Goal: Task Accomplishment & Management: Manage account settings

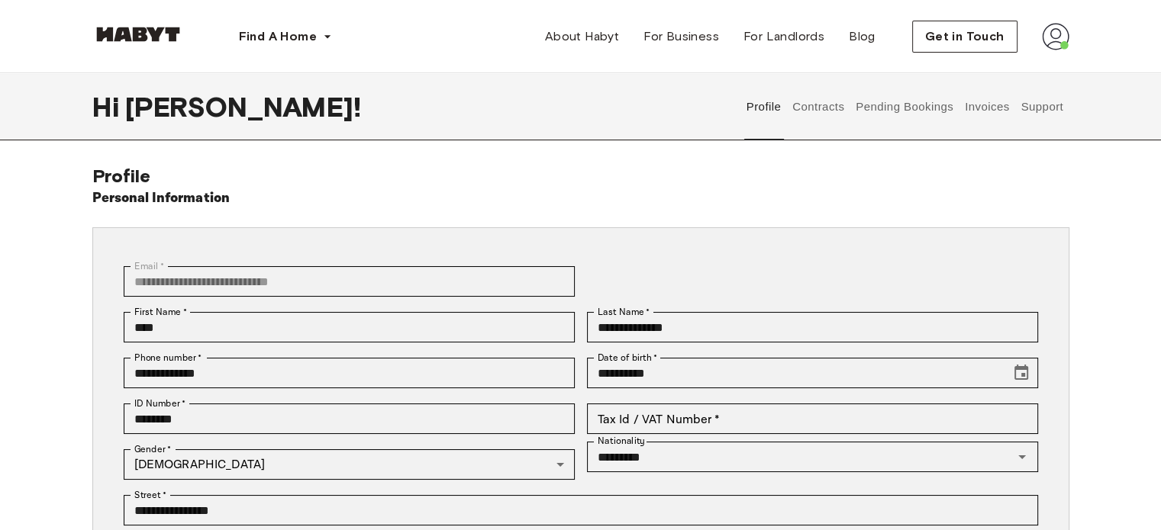
click at [825, 103] on button "Contracts" at bounding box center [819, 106] width 56 height 67
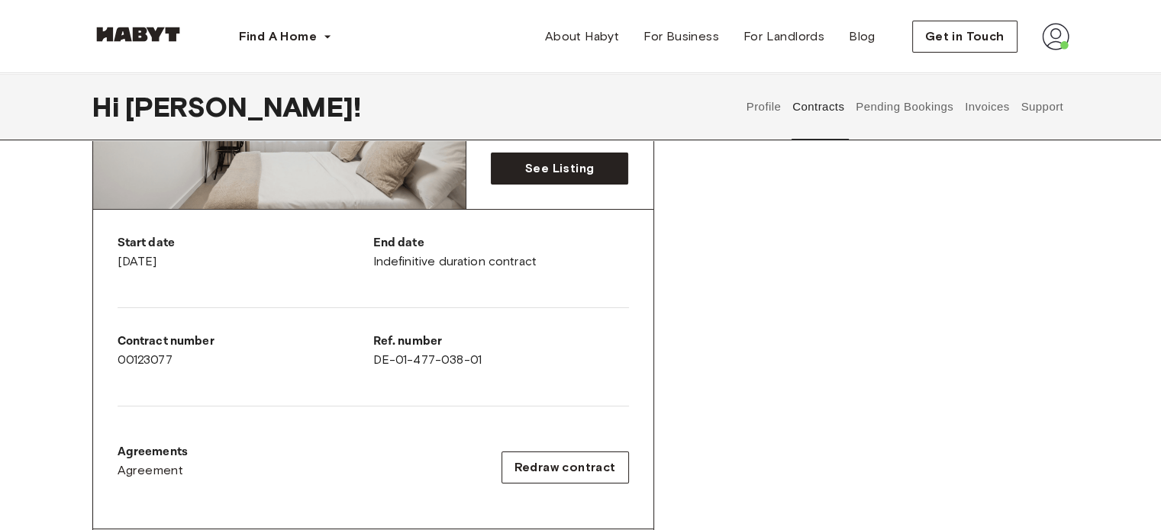
scroll to position [217, 0]
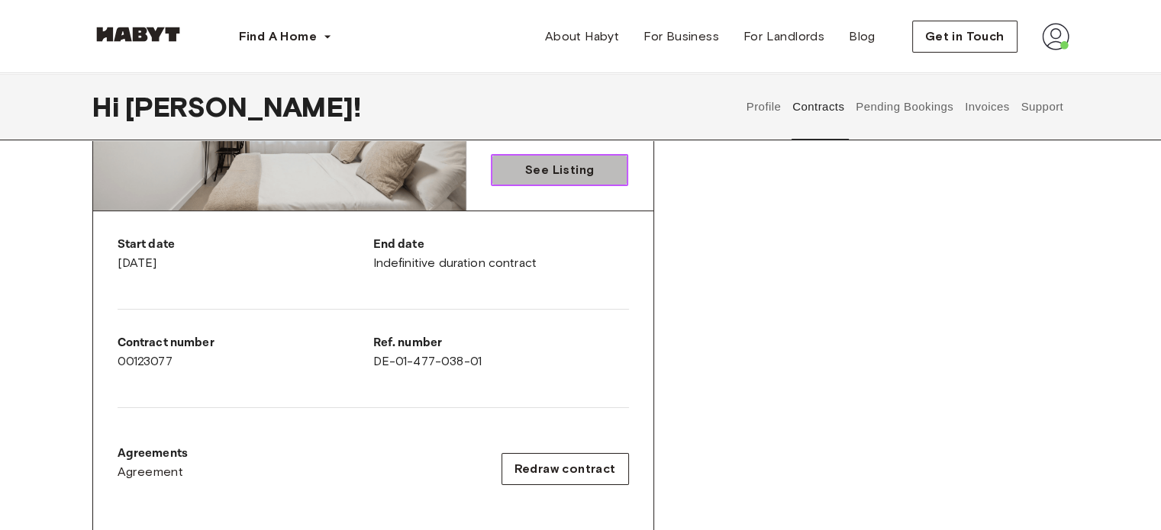
click at [540, 163] on span "See Listing" at bounding box center [559, 170] width 69 height 18
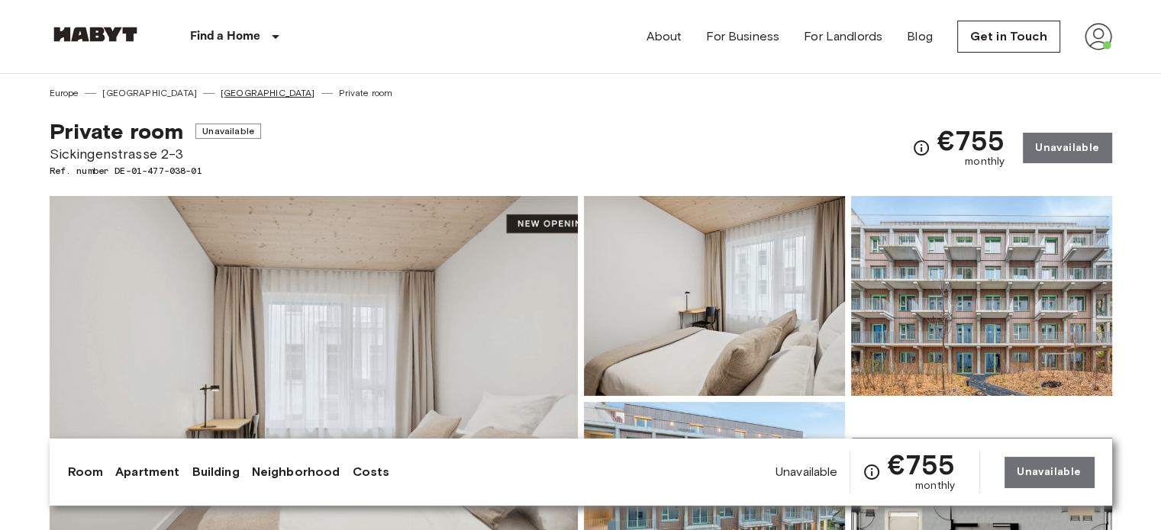
click at [221, 89] on link "[GEOGRAPHIC_DATA]" at bounding box center [268, 93] width 95 height 14
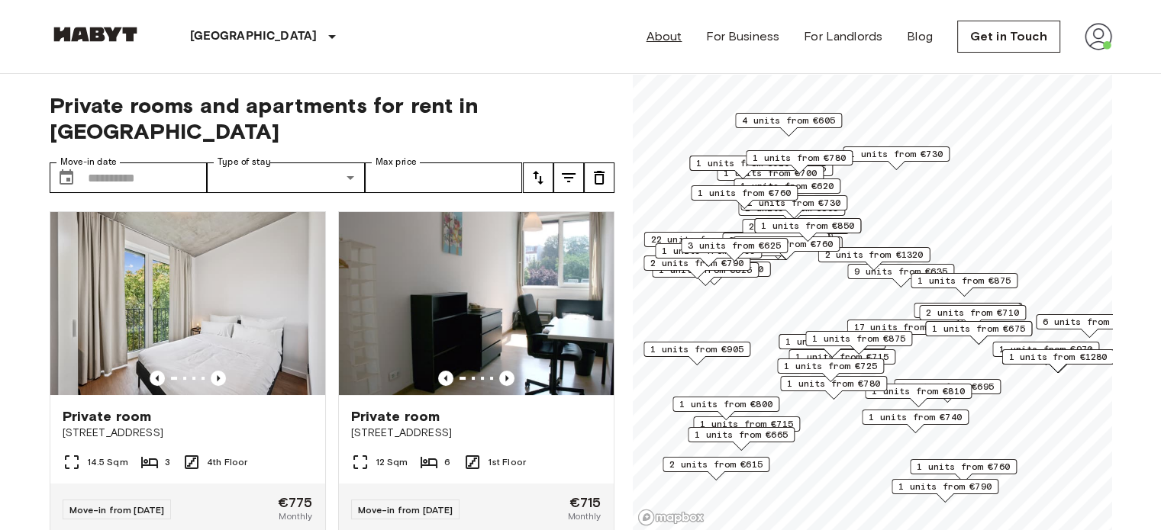
click at [666, 42] on link "About" at bounding box center [664, 36] width 36 height 18
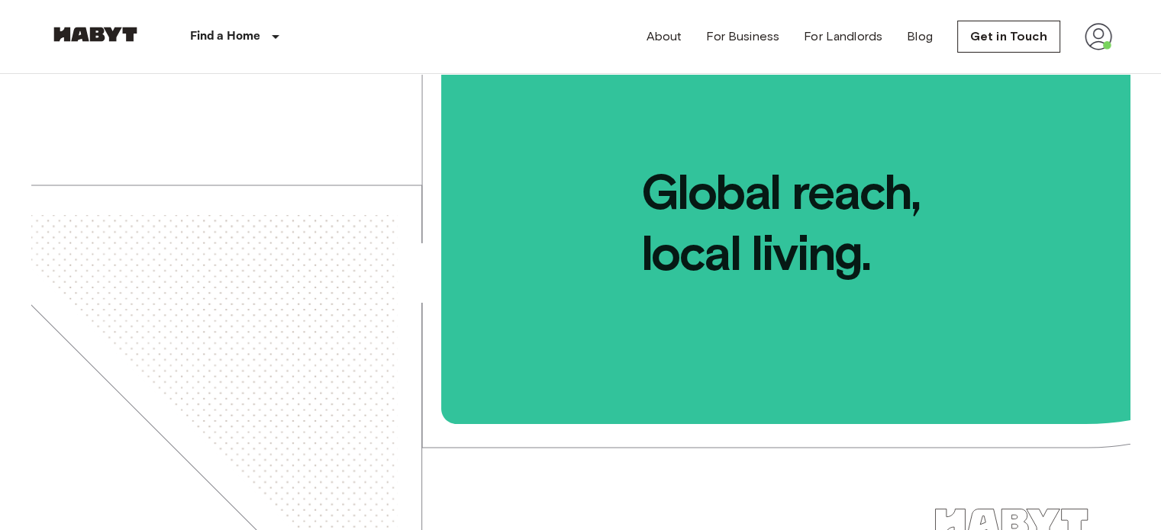
click at [1087, 26] on img at bounding box center [1097, 36] width 27 height 27
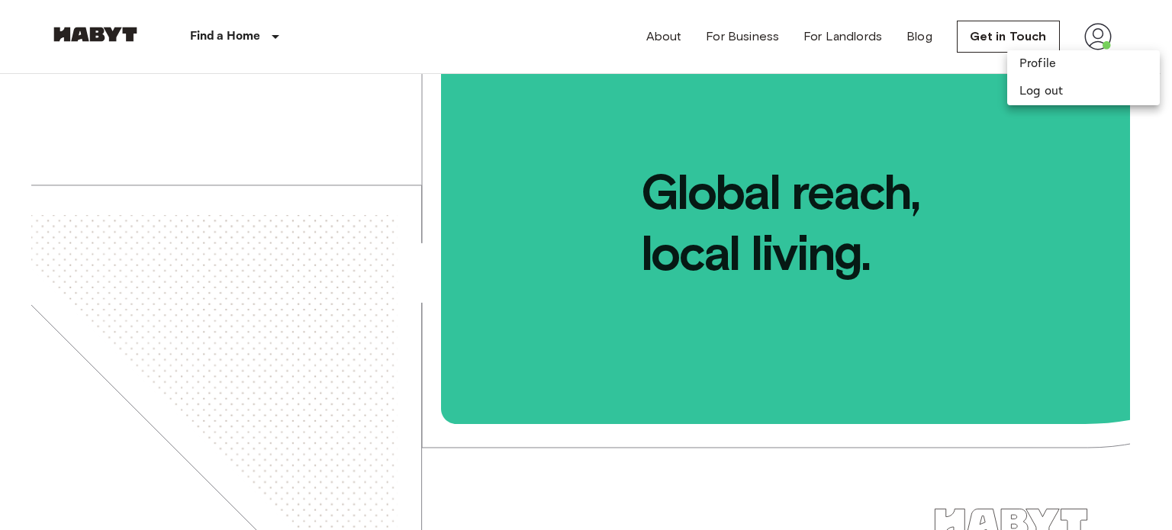
click at [1013, 43] on div at bounding box center [586, 265] width 1172 height 530
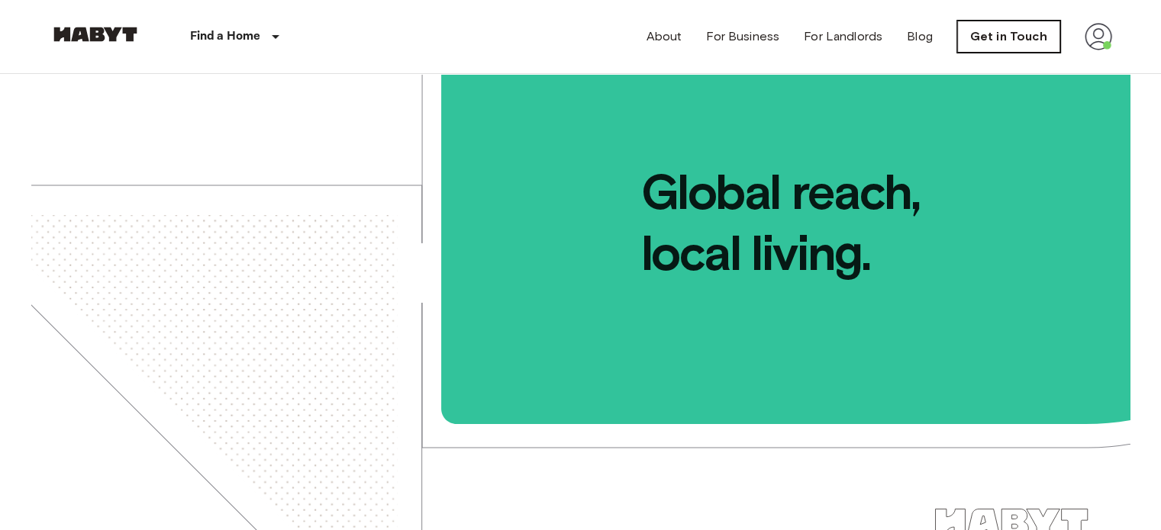
click at [998, 36] on link "Get in Touch" at bounding box center [1008, 37] width 103 height 32
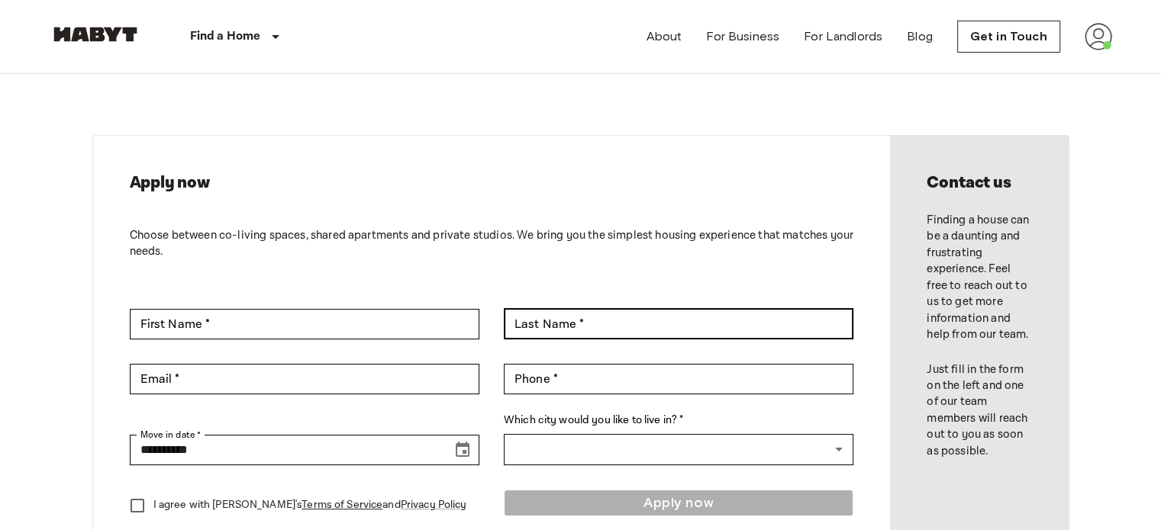
scroll to position [2, 0]
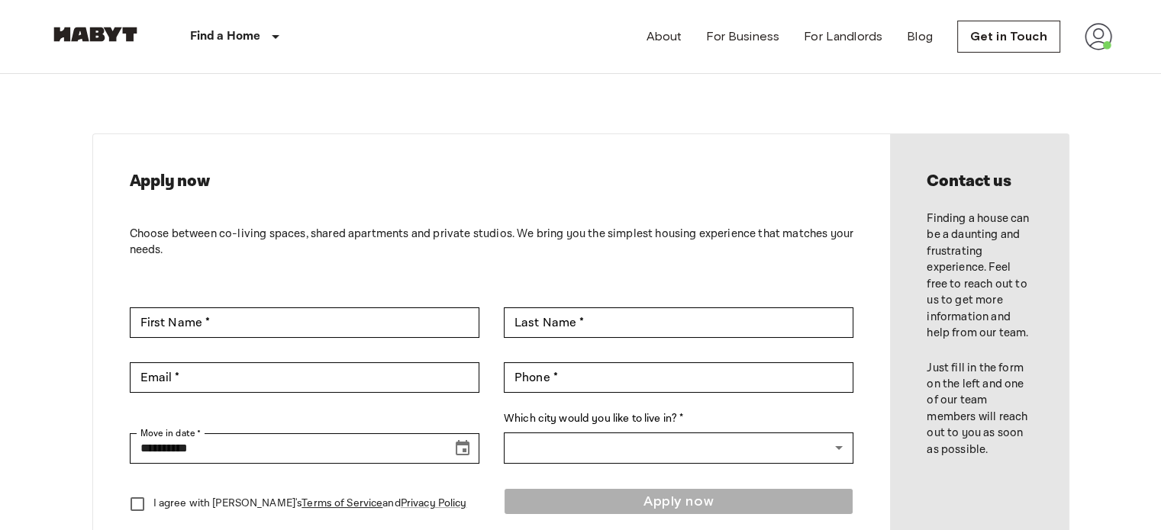
click at [1094, 31] on img at bounding box center [1097, 36] width 27 height 27
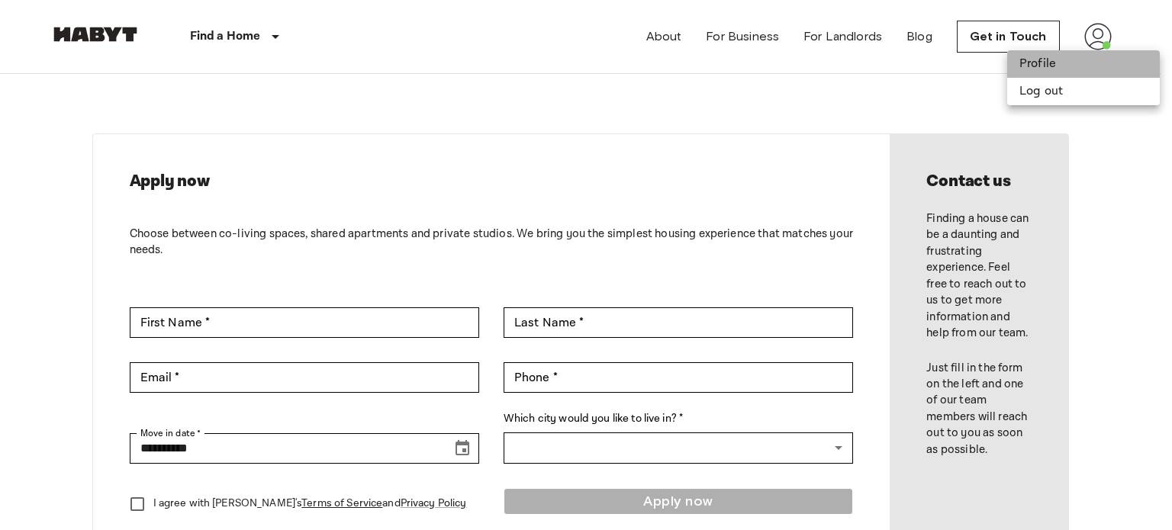
click at [1038, 66] on li "Profile" at bounding box center [1083, 63] width 153 height 27
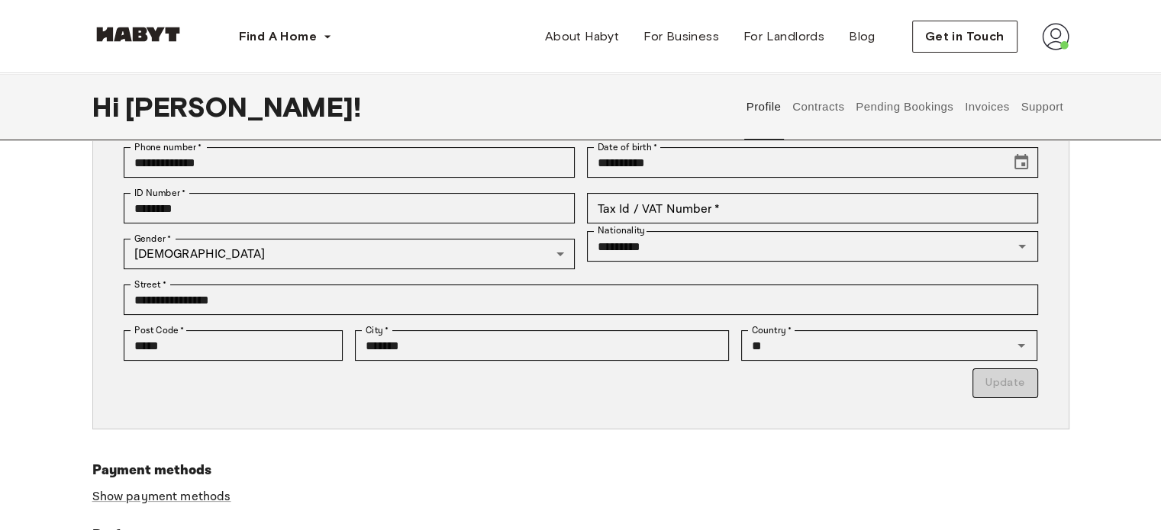
scroll to position [197, 0]
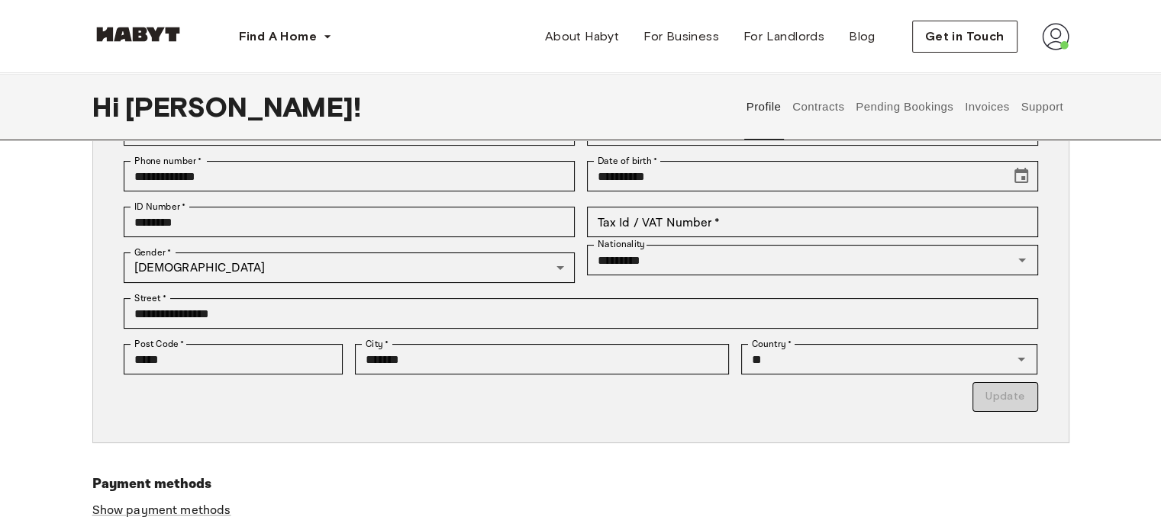
click at [913, 113] on button "Pending Bookings" at bounding box center [905, 106] width 102 height 67
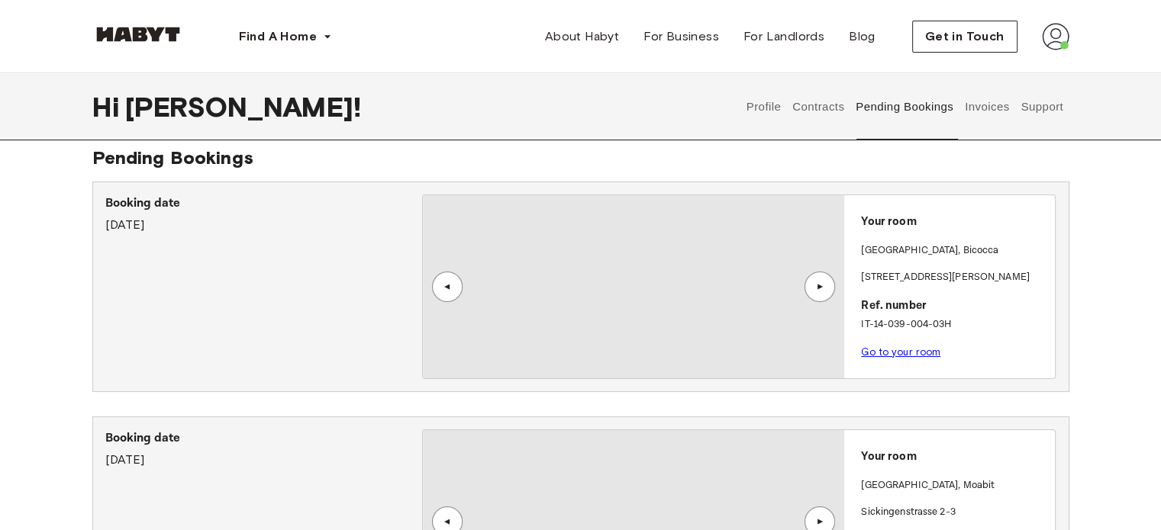
scroll to position [21, 0]
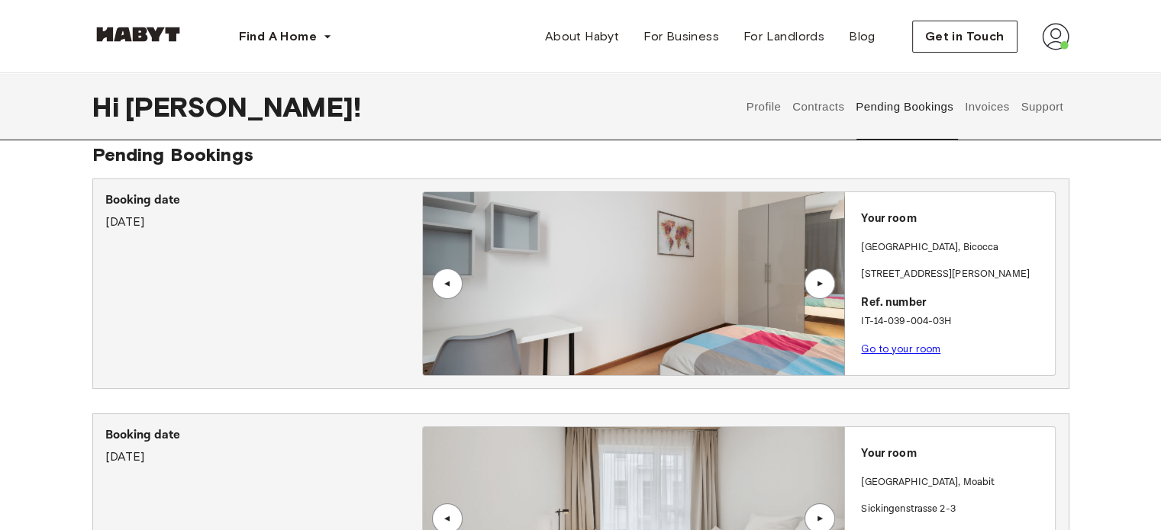
click at [891, 350] on link "Go to your room" at bounding box center [900, 348] width 79 height 11
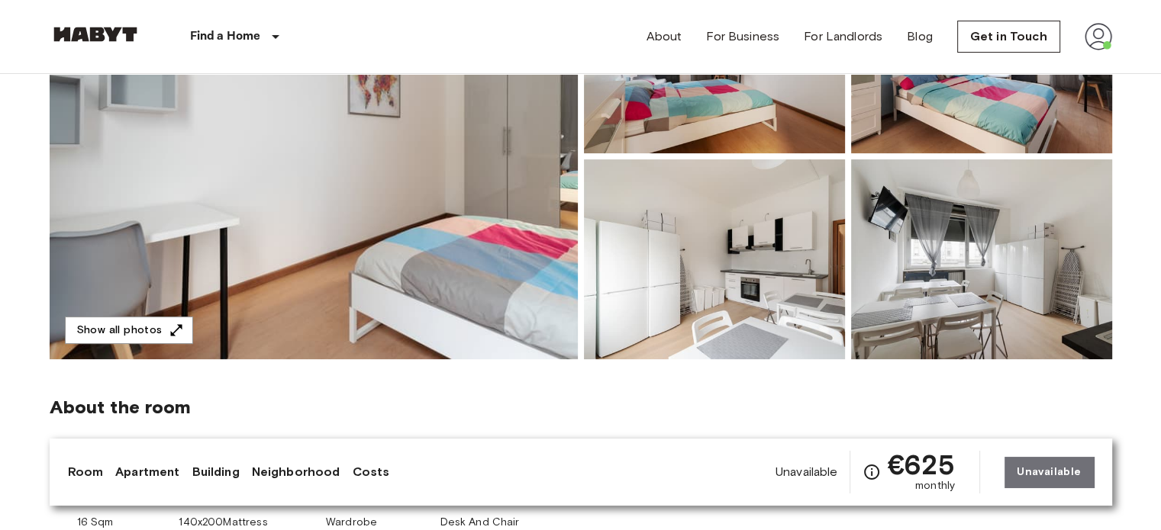
scroll to position [466, 0]
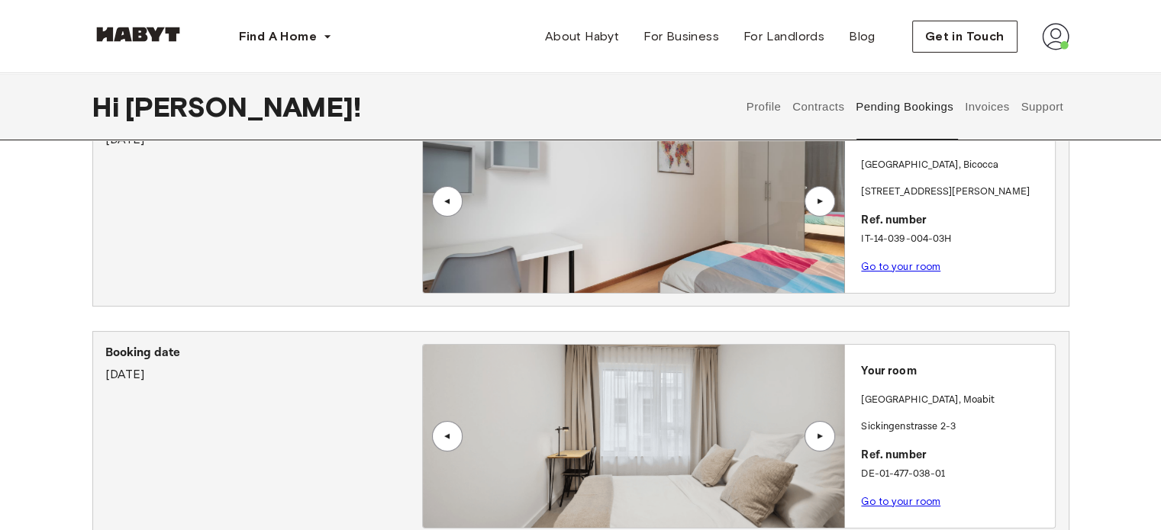
scroll to position [212, 0]
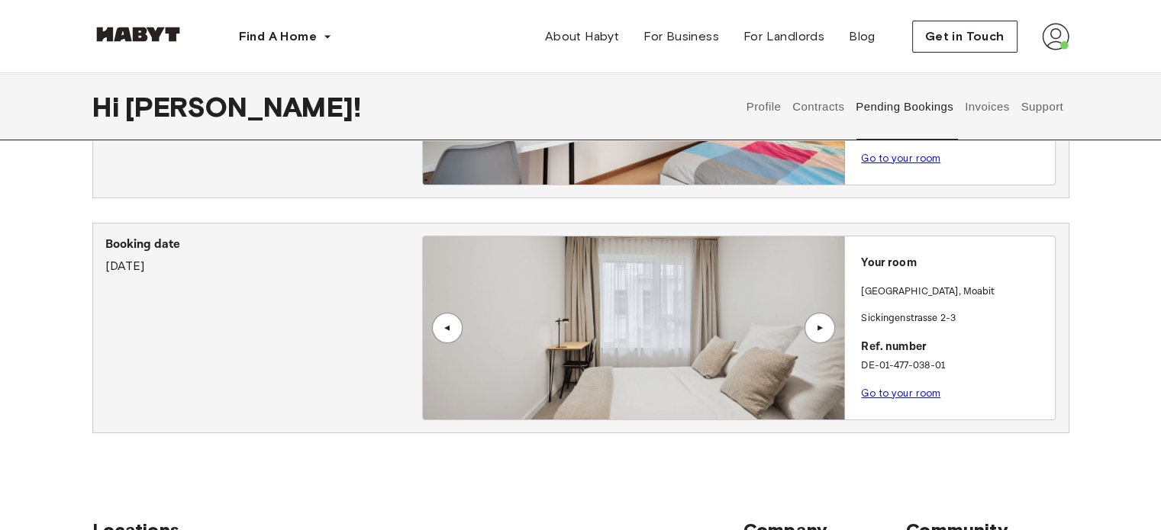
click at [910, 396] on link "Go to your room" at bounding box center [900, 393] width 79 height 11
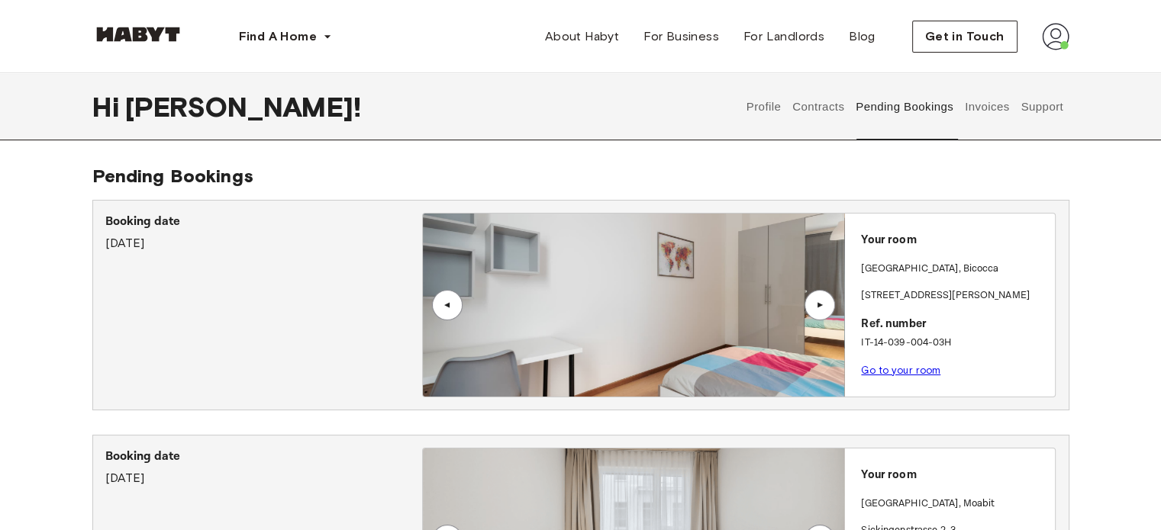
click at [974, 112] on button "Invoices" at bounding box center [986, 106] width 48 height 67
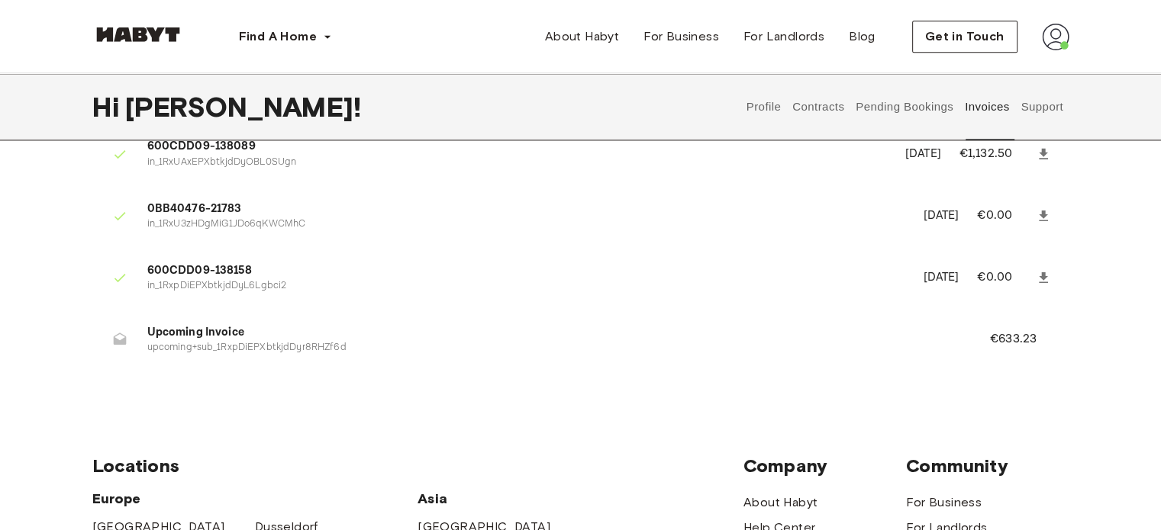
scroll to position [1996, 0]
click at [173, 334] on span "Upcoming Invoice" at bounding box center [550, 333] width 806 height 18
click at [1040, 100] on button "Support" at bounding box center [1042, 106] width 47 height 67
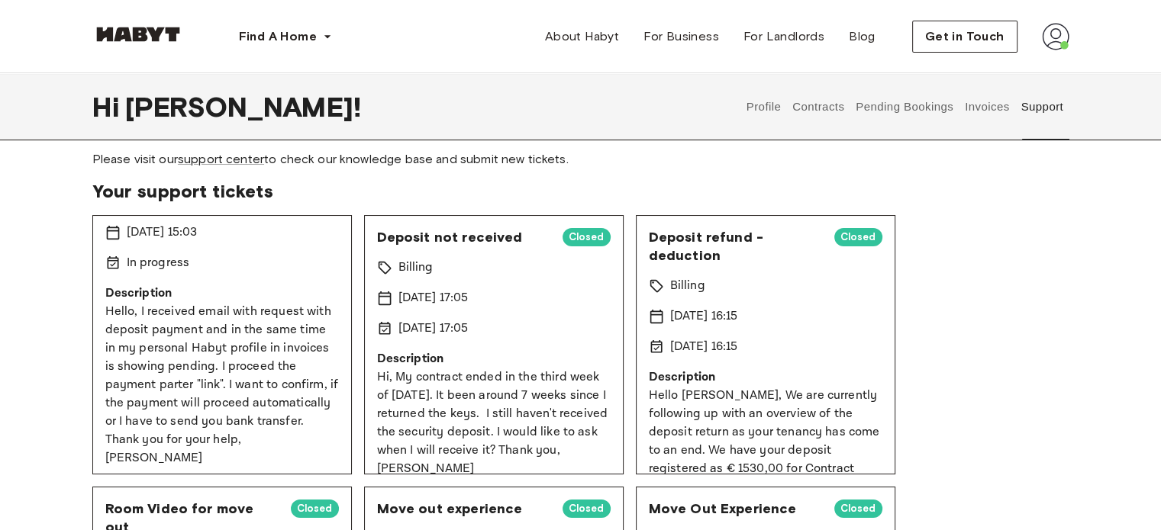
scroll to position [71, 0]
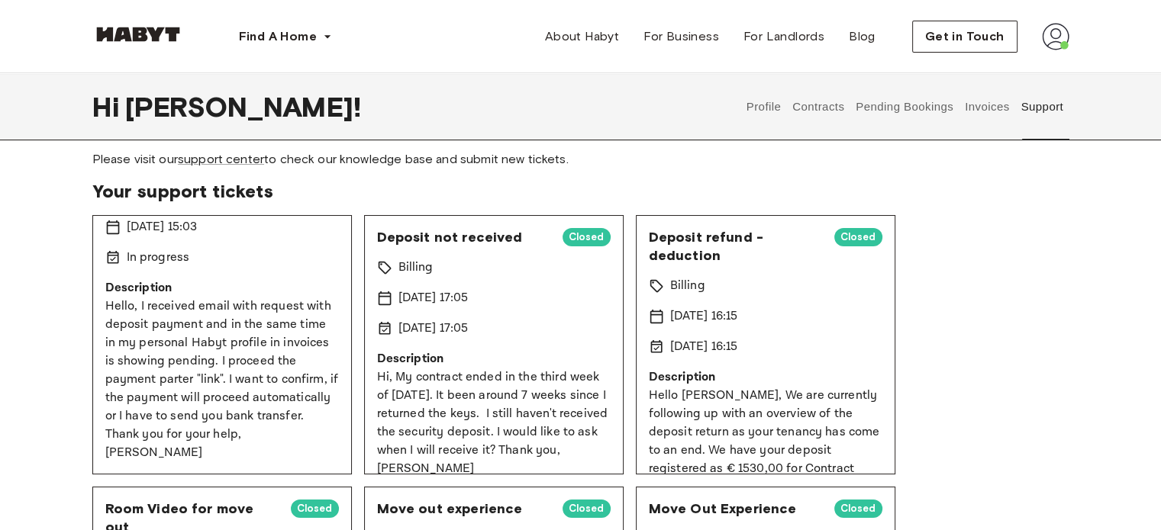
click at [221, 311] on p "Hello, I received email with request with deposit payment and in the same time …" at bounding box center [222, 380] width 234 height 165
click at [771, 109] on button "Profile" at bounding box center [763, 106] width 39 height 67
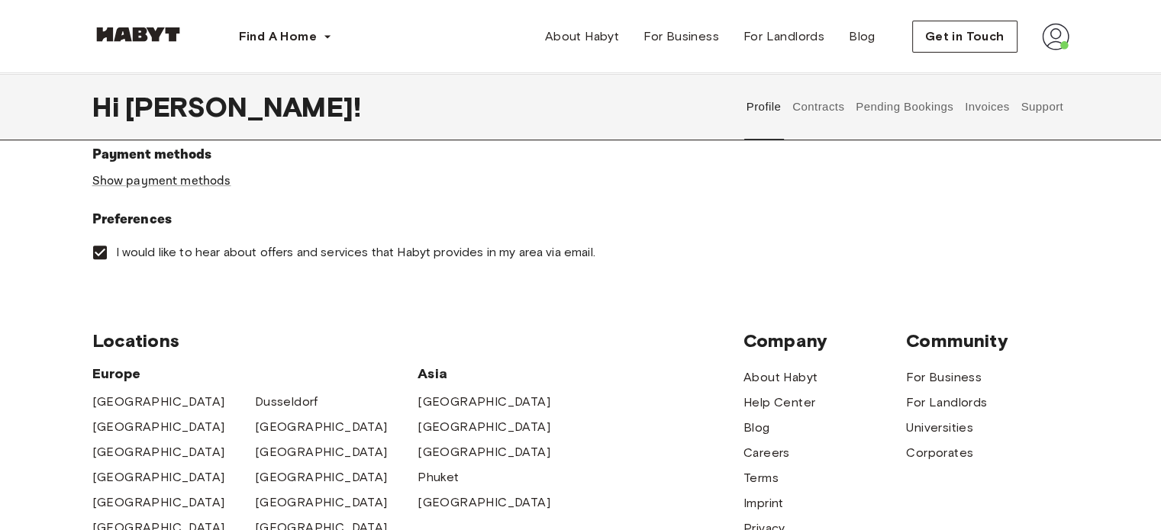
scroll to position [539, 0]
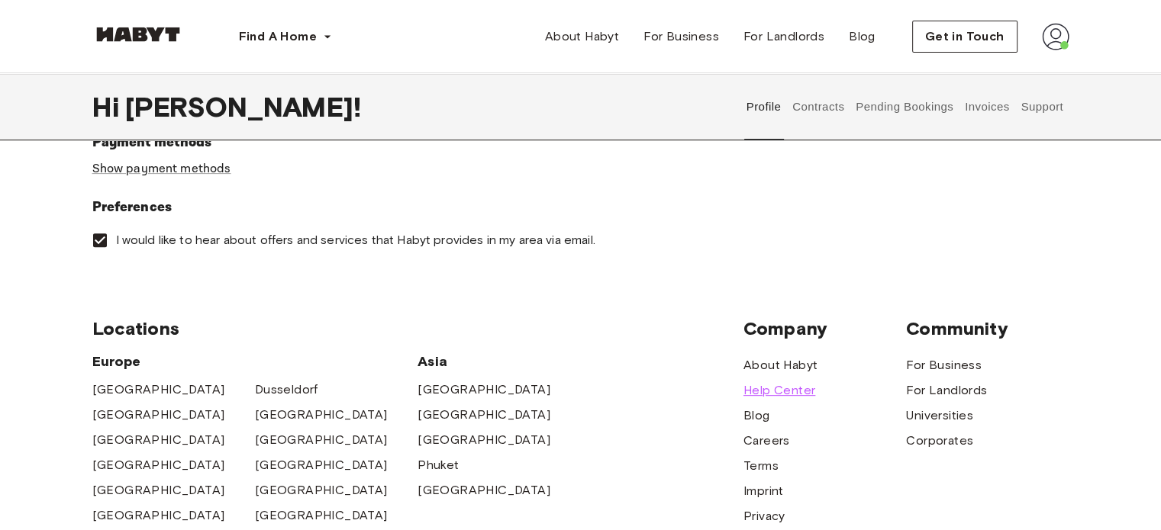
click at [798, 388] on span "Help Center" at bounding box center [779, 391] width 72 height 18
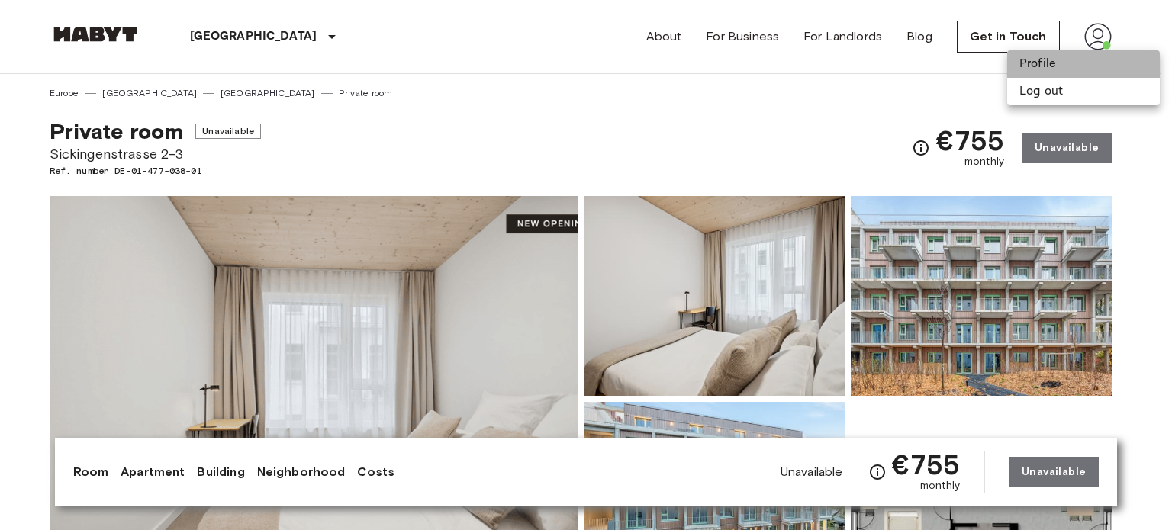
click at [1058, 63] on li "Profile" at bounding box center [1083, 63] width 153 height 27
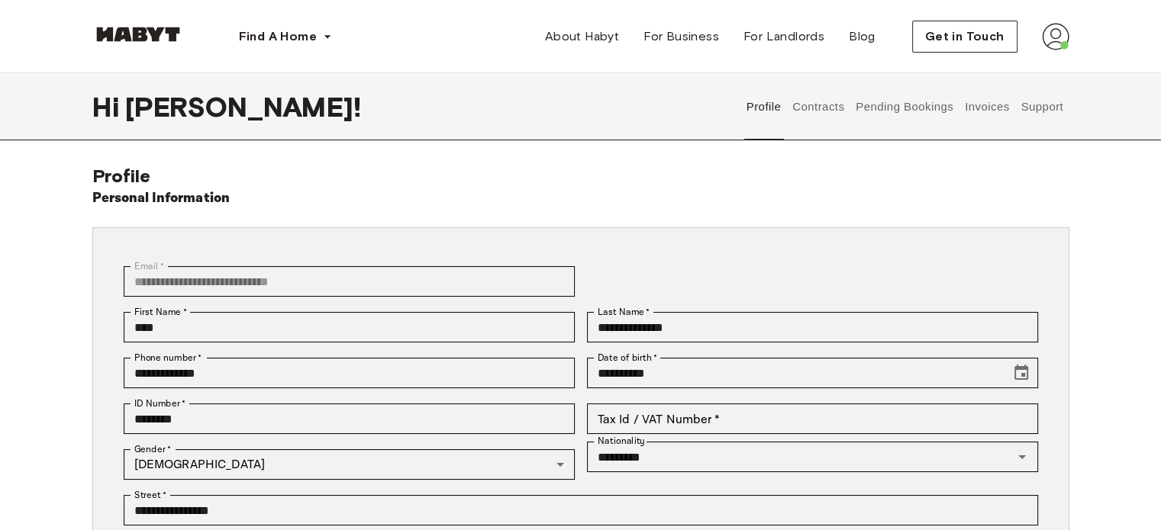
click at [1032, 106] on button "Support" at bounding box center [1042, 106] width 47 height 67
